Goal: Navigation & Orientation: Find specific page/section

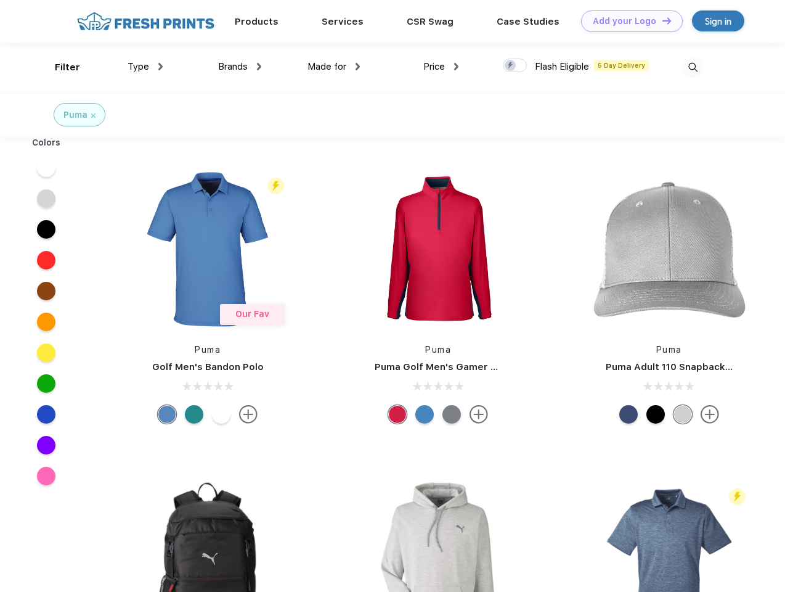
click at [627, 21] on link "Add your Logo Design Tool" at bounding box center [632, 21] width 102 height 22
click at [0, 0] on div "Design Tool" at bounding box center [0, 0] width 0 height 0
click at [661, 20] on link "Add your Logo Design Tool" at bounding box center [632, 21] width 102 height 22
click at [59, 67] on div "Filter" at bounding box center [67, 67] width 25 height 14
click at [145, 67] on span "Type" at bounding box center [139, 66] width 22 height 11
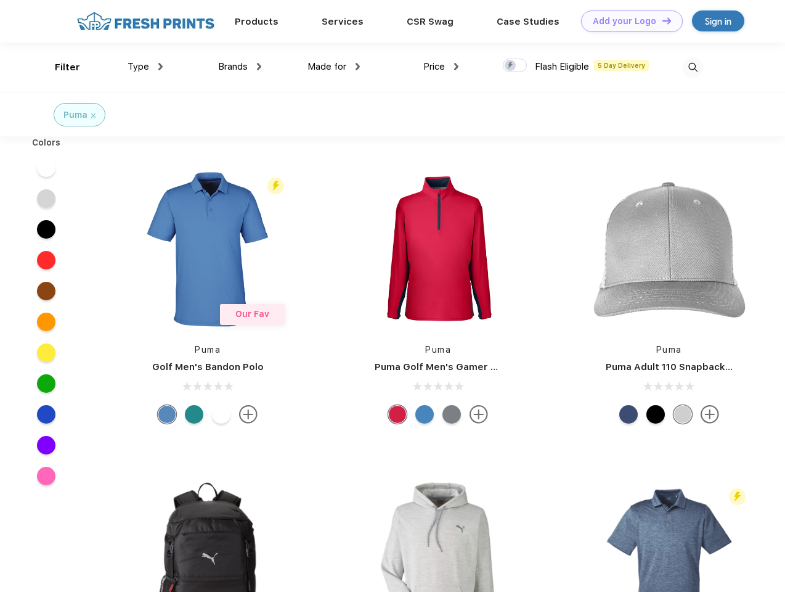
click at [240, 67] on span "Brands" at bounding box center [233, 66] width 30 height 11
click at [334, 67] on span "Made for" at bounding box center [327, 66] width 39 height 11
click at [441, 67] on span "Price" at bounding box center [434, 66] width 22 height 11
click at [515, 66] on div at bounding box center [515, 66] width 24 height 14
click at [511, 66] on input "checkbox" at bounding box center [507, 62] width 8 height 8
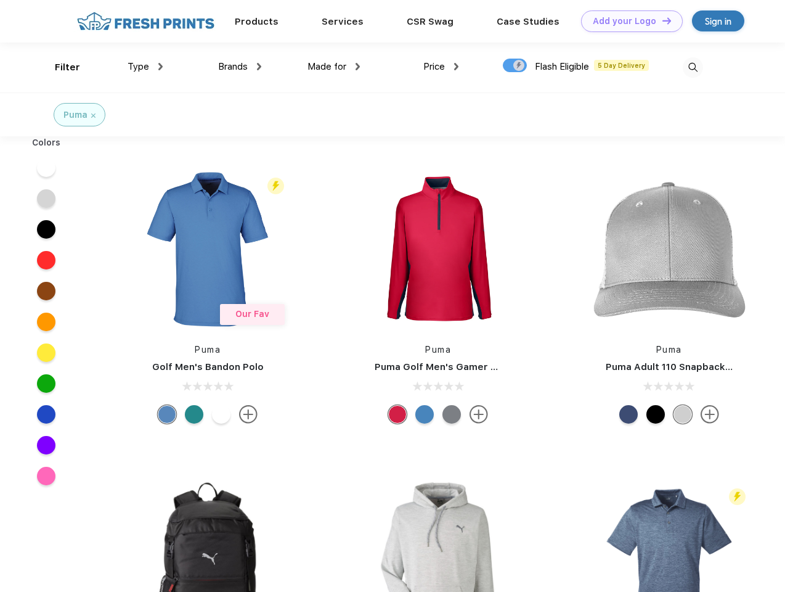
click at [693, 67] on img at bounding box center [693, 67] width 20 height 20
